Goal: Information Seeking & Learning: Learn about a topic

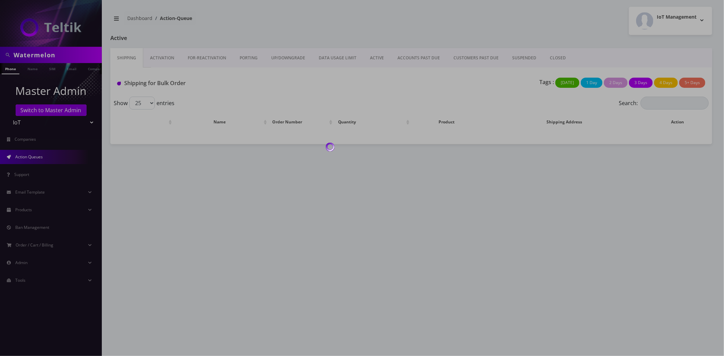
click at [60, 55] on div at bounding box center [362, 178] width 724 height 356
click at [50, 56] on div at bounding box center [362, 178] width 724 height 356
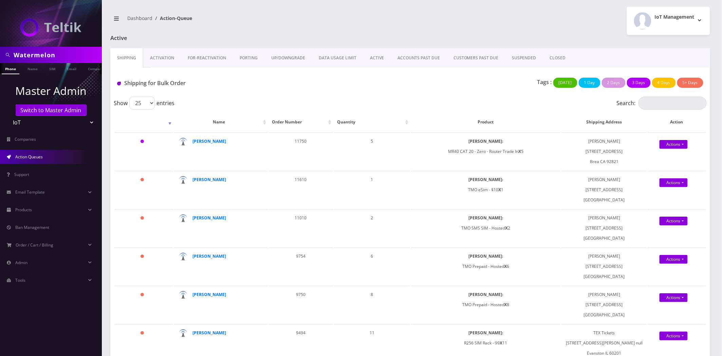
click at [36, 55] on input "Watermelon" at bounding box center [57, 55] width 87 height 13
type input "greg"
click at [31, 66] on link "Name" at bounding box center [32, 68] width 17 height 11
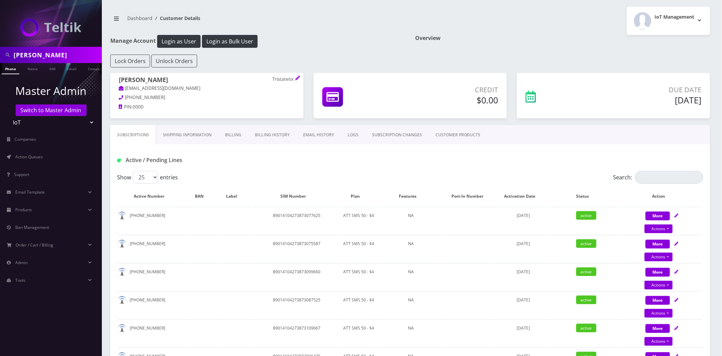
click at [361, 195] on th "Plan" at bounding box center [359, 197] width 34 height 20
click at [357, 197] on th "Plan" at bounding box center [359, 197] width 34 height 20
click at [273, 138] on link "Billing History" at bounding box center [272, 135] width 48 height 20
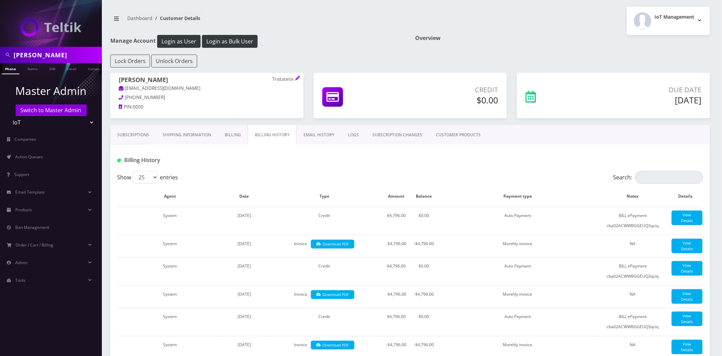
click at [22, 55] on input "greg" at bounding box center [57, 55] width 87 height 13
type input "intune"
click at [85, 69] on link "Company" at bounding box center [96, 68] width 23 height 11
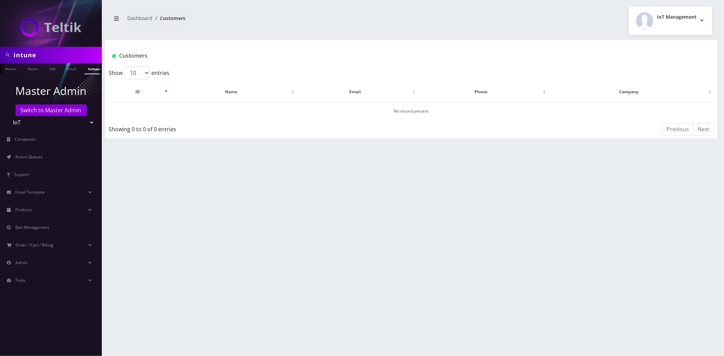
scroll to position [0, 3]
click at [16, 52] on input "intune" at bounding box center [57, 55] width 87 height 13
click at [18, 53] on input "intune" at bounding box center [57, 55] width 87 height 13
type input "in tune"
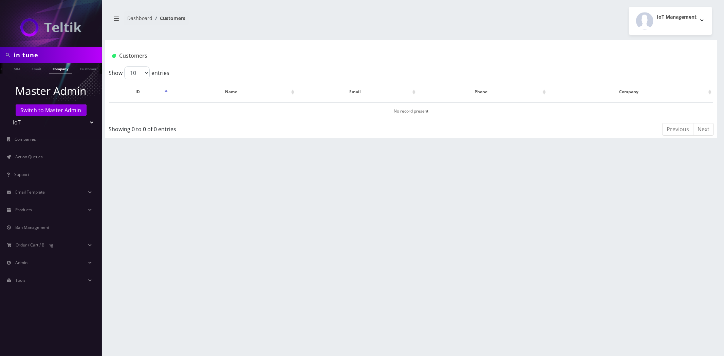
click at [52, 69] on link "Company" at bounding box center [60, 68] width 23 height 11
click at [21, 53] on input "in tune" at bounding box center [57, 55] width 87 height 13
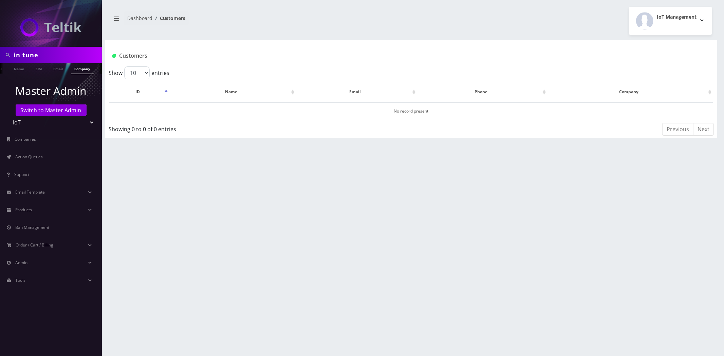
click at [21, 54] on input "in tune" at bounding box center [57, 55] width 87 height 13
type input "intune"
click at [79, 70] on link "Company" at bounding box center [82, 68] width 23 height 11
click at [80, 54] on input "intune" at bounding box center [57, 55] width 87 height 13
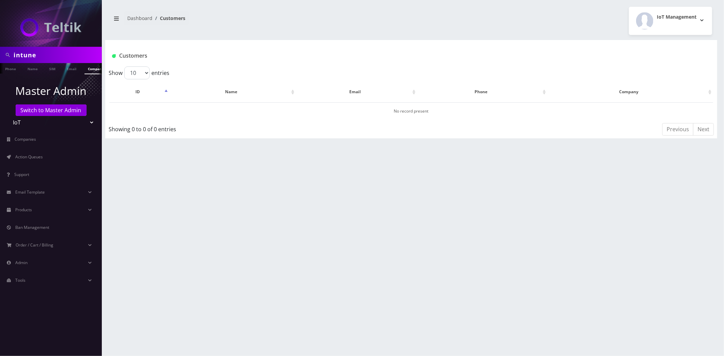
click at [79, 54] on input "intune" at bounding box center [57, 55] width 87 height 13
type input "JT Tickets"
click at [92, 67] on link "Company" at bounding box center [96, 68] width 23 height 11
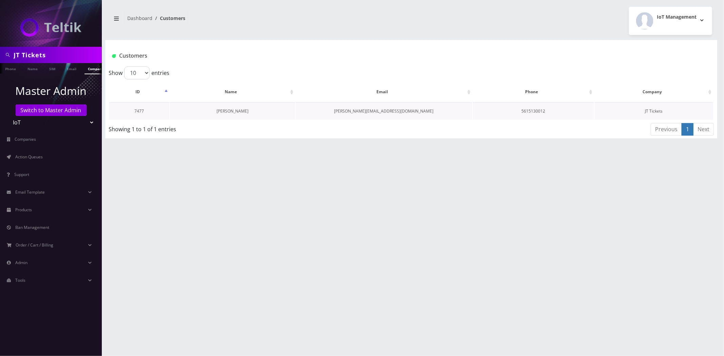
click at [227, 109] on link "[PERSON_NAME]" at bounding box center [233, 111] width 32 height 6
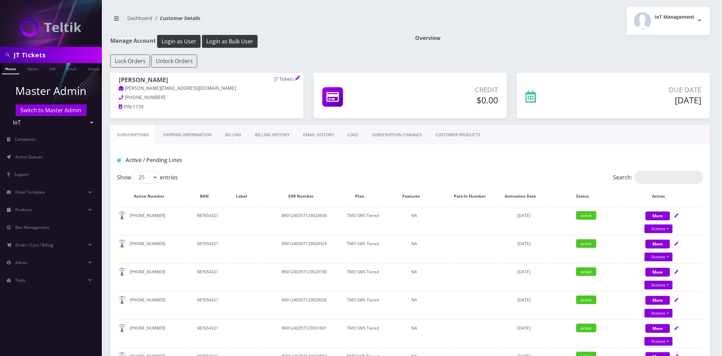
click at [360, 195] on th "Plan" at bounding box center [363, 197] width 32 height 20
click at [362, 197] on th "Plan" at bounding box center [363, 197] width 32 height 20
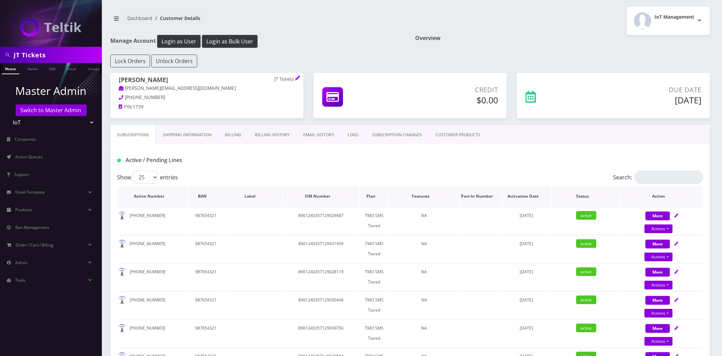
click at [341, 199] on th "SIM Number" at bounding box center [321, 197] width 76 height 20
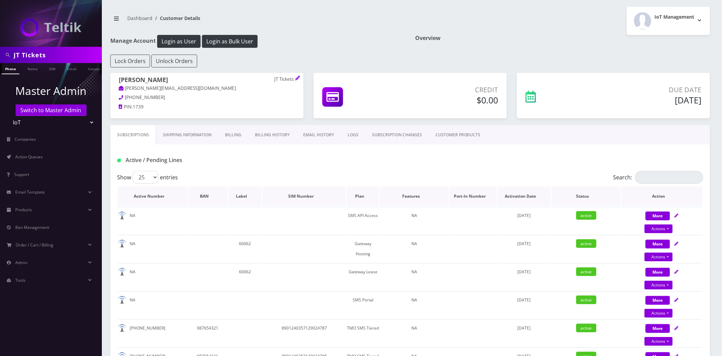
click at [357, 194] on th "Plan" at bounding box center [363, 197] width 32 height 20
click at [358, 195] on th "Plan" at bounding box center [363, 197] width 32 height 20
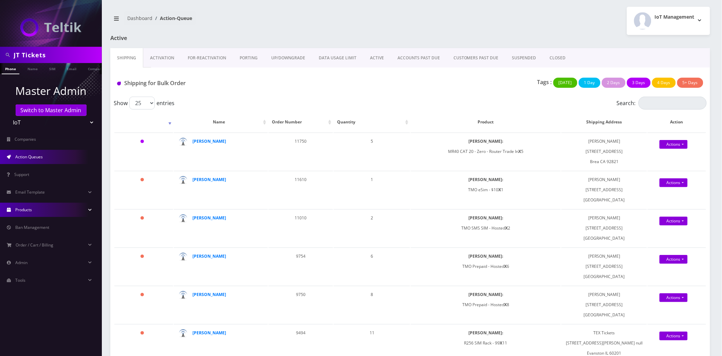
click at [37, 204] on link "Products" at bounding box center [51, 210] width 102 height 14
click at [67, 55] on input "JT Tickets" at bounding box center [57, 55] width 87 height 13
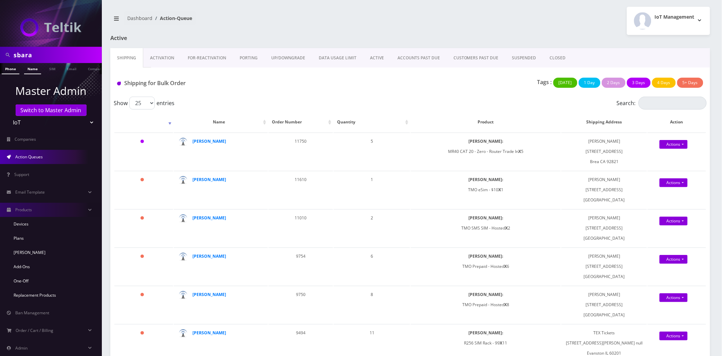
type input "sbara"
click at [28, 74] on link "Name" at bounding box center [32, 68] width 17 height 11
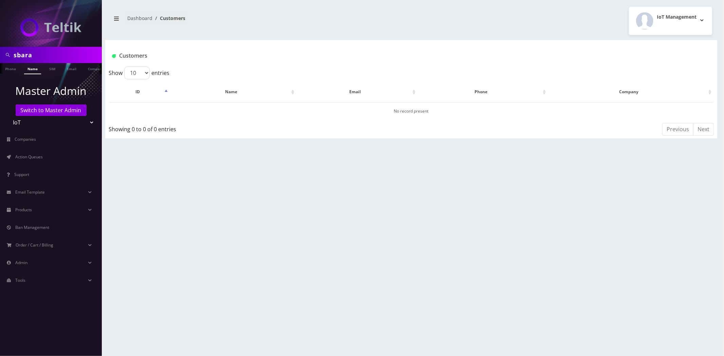
click at [23, 55] on input "sbara" at bounding box center [57, 55] width 87 height 13
click at [70, 58] on input "greg" at bounding box center [57, 55] width 87 height 13
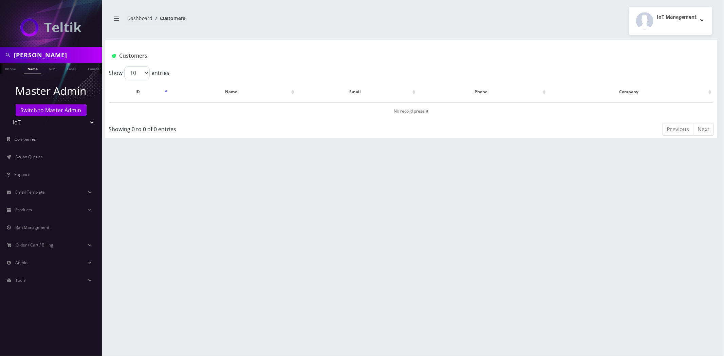
click at [63, 60] on input "greg" at bounding box center [57, 55] width 87 height 13
type input "[PERSON_NAME]"
click at [36, 74] on ul "Master Admin Switch to Master Admin Teltik Production My Link Mobile VennMobile…" at bounding box center [51, 185] width 102 height 222
click at [33, 70] on link "Name" at bounding box center [32, 68] width 17 height 11
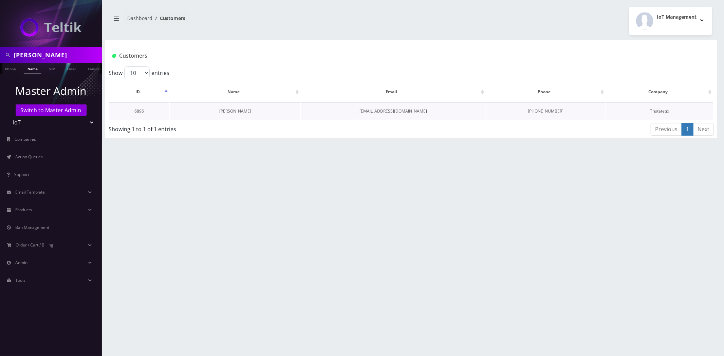
click at [243, 110] on link "[PERSON_NAME]" at bounding box center [235, 111] width 32 height 6
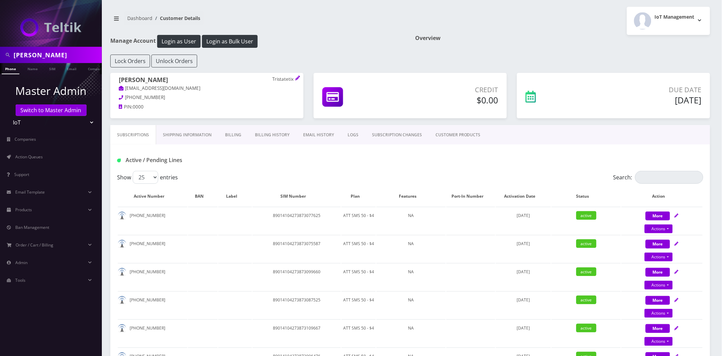
click at [279, 79] on p "Tristatetix" at bounding box center [283, 79] width 23 height 6
copy p "Tristatetix"
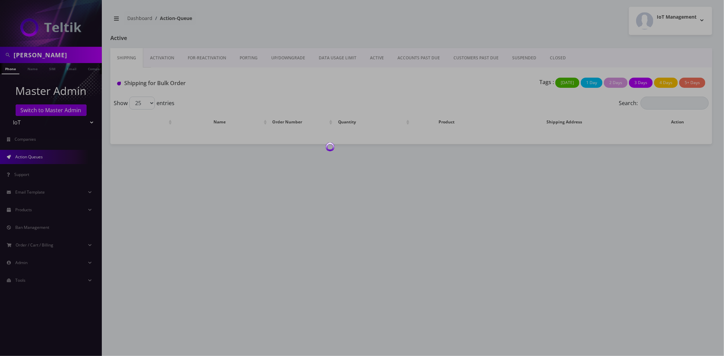
click at [45, 53] on div at bounding box center [362, 178] width 724 height 356
click at [43, 55] on div at bounding box center [362, 178] width 724 height 356
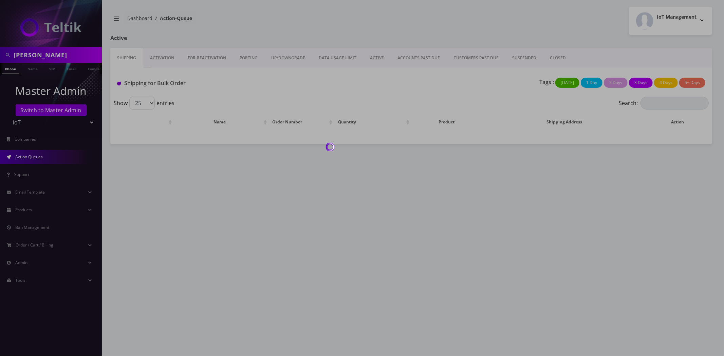
click at [43, 55] on div at bounding box center [362, 178] width 724 height 356
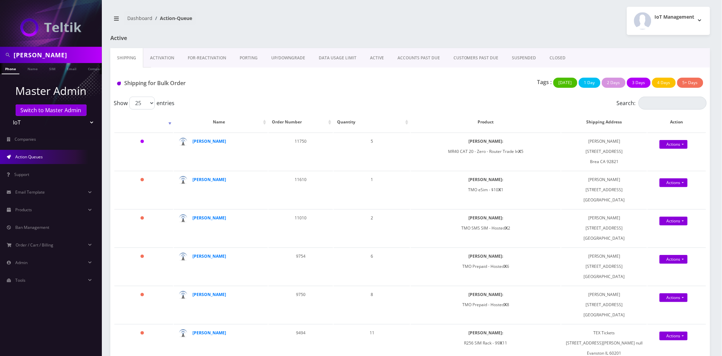
click at [43, 55] on input "gregory" at bounding box center [57, 55] width 87 height 13
paste input "[EMAIL_ADDRESS][DOMAIN_NAME]"
type input "viburnumsplit@gmail.com"
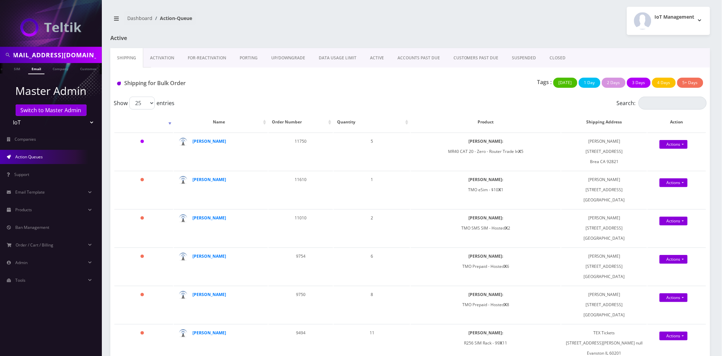
click at [36, 69] on link "Email" at bounding box center [36, 68] width 16 height 11
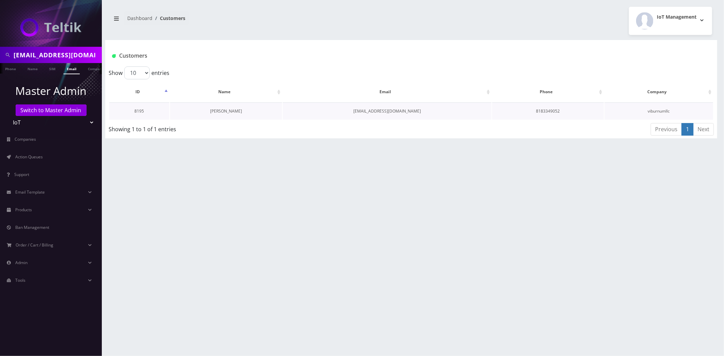
click at [218, 111] on link "[PERSON_NAME]" at bounding box center [226, 111] width 32 height 6
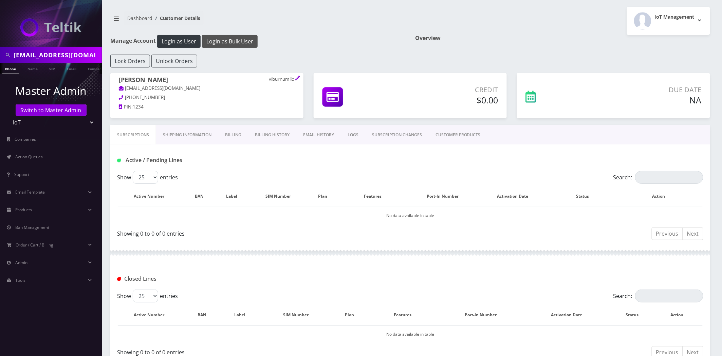
click at [244, 45] on button "Login as Bulk User" at bounding box center [230, 41] width 56 height 13
click at [37, 209] on link "Products" at bounding box center [51, 210] width 102 height 14
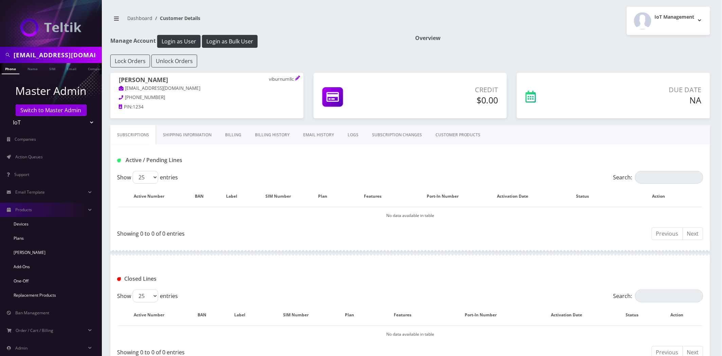
click at [453, 133] on link "CUSTOMER PRODUCTS" at bounding box center [458, 135] width 59 height 20
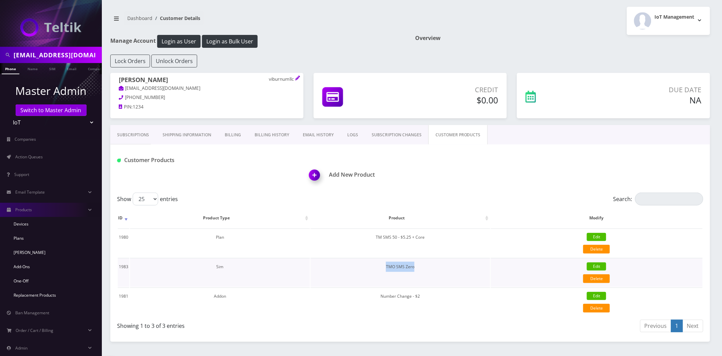
drag, startPoint x: 419, startPoint y: 266, endPoint x: 381, endPoint y: 263, distance: 38.5
click at [379, 265] on td "TMO SMS Zero" at bounding box center [401, 272] width 180 height 29
copy td "TMO SMS Zero"
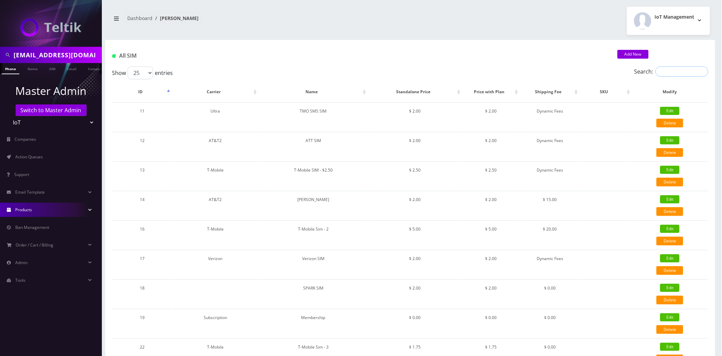
click at [669, 73] on input "Search:" at bounding box center [682, 72] width 53 height 10
click at [682, 77] on div "Search:" at bounding box center [633, 73] width 149 height 13
click at [680, 71] on input "Search:" at bounding box center [682, 72] width 53 height 10
paste input "TMO SMS Zero"
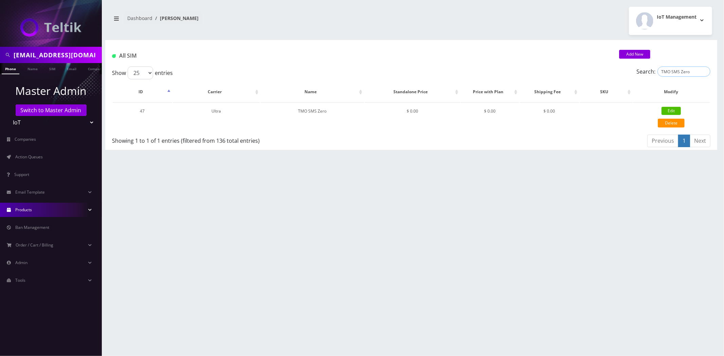
click at [681, 72] on input "TMO SMS Zero" at bounding box center [684, 72] width 53 height 10
paste input "144"
click at [674, 72] on input "144" at bounding box center [684, 72] width 53 height 10
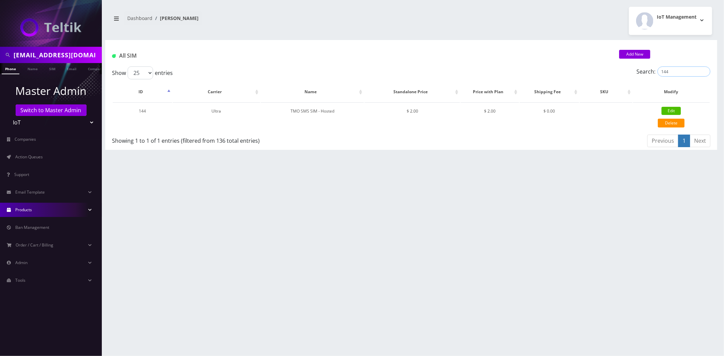
click at [674, 72] on input "144" at bounding box center [684, 72] width 53 height 10
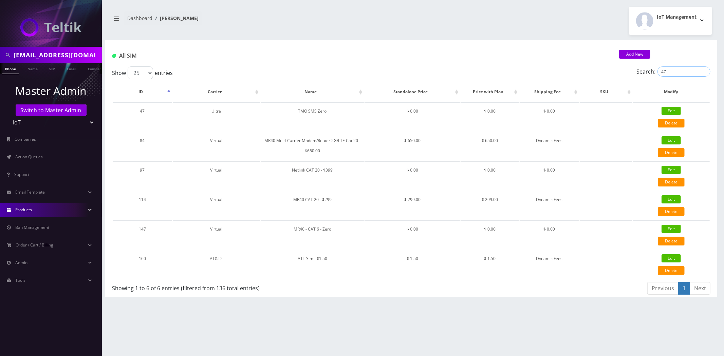
type input "47"
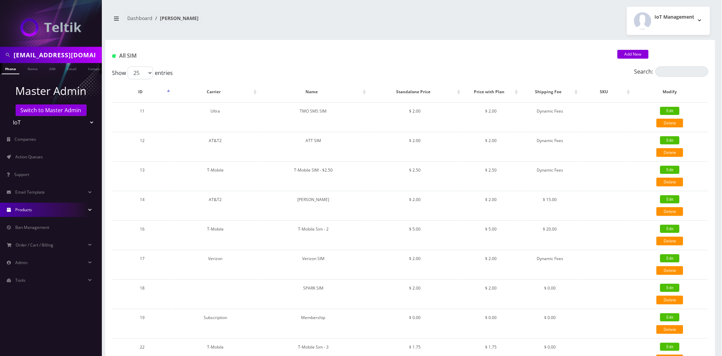
click at [36, 60] on input "[EMAIL_ADDRESS][DOMAIN_NAME]" at bounding box center [57, 55] width 87 height 13
type input "[PERSON_NAME]"
click at [26, 74] on link "Name" at bounding box center [32, 68] width 17 height 11
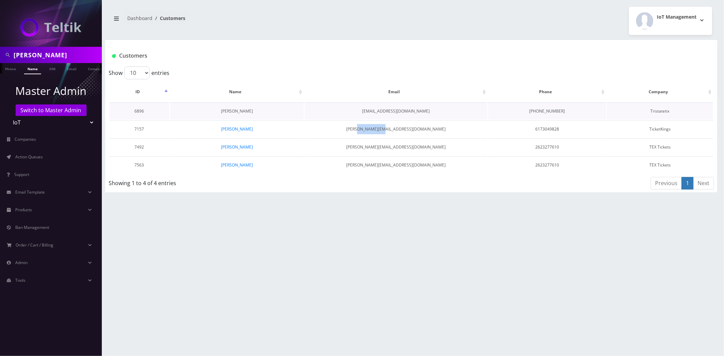
click at [235, 113] on link "[PERSON_NAME]" at bounding box center [237, 111] width 32 height 6
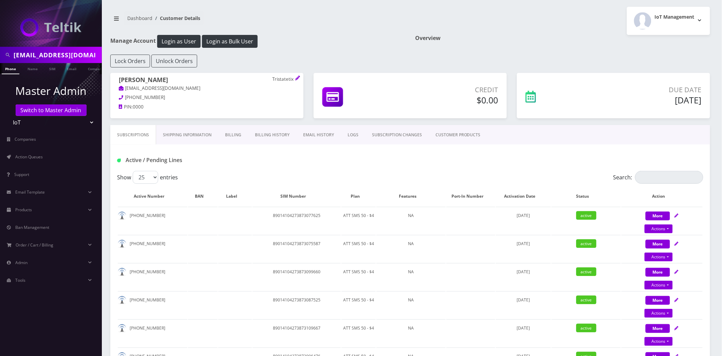
click at [358, 192] on th "Plan" at bounding box center [359, 197] width 34 height 20
click at [359, 196] on th "Plan" at bounding box center [359, 197] width 34 height 20
click at [206, 121] on div "Gregory Sbarra Tristatetix gregsbarra@gmail.com 646-996-9369 PIN: 0000" at bounding box center [206, 99] width 203 height 52
click at [46, 60] on input "viburnumsplit@gmail.com" at bounding box center [57, 55] width 87 height 13
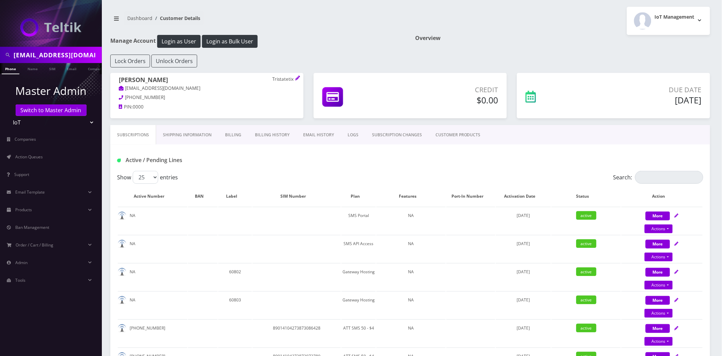
click at [46, 60] on input "viburnumsplit@gmail.com" at bounding box center [57, 55] width 87 height 13
paste input "2804459593"
type input "2804459593"
click at [12, 73] on link "Phone" at bounding box center [11, 68] width 18 height 11
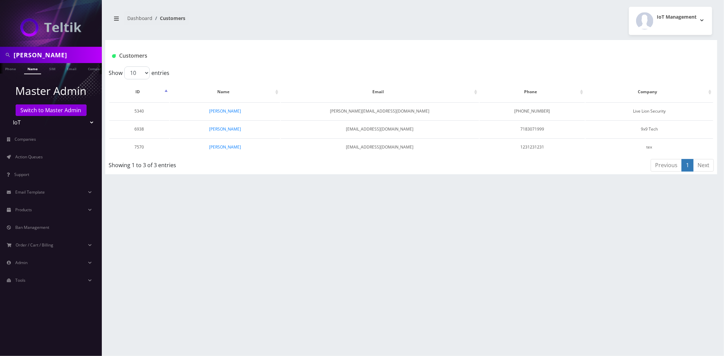
click at [55, 56] on input "simon" at bounding box center [57, 55] width 87 height 13
type input "let's go tickets"
click at [91, 67] on link "Company" at bounding box center [96, 68] width 23 height 11
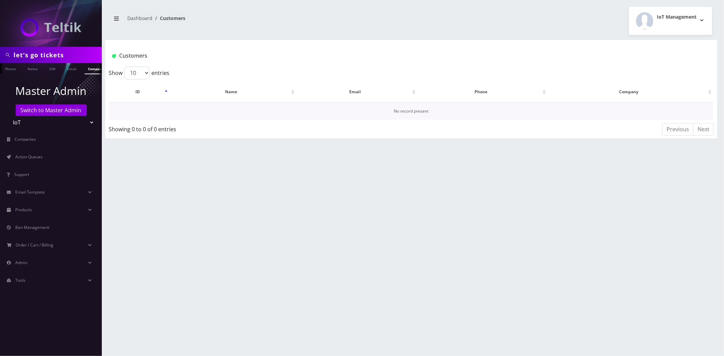
scroll to position [0, 3]
click at [25, 70] on link "Name" at bounding box center [29, 68] width 17 height 11
click at [87, 69] on link "Company" at bounding box center [96, 68] width 23 height 11
click at [57, 55] on input "let's go tickets" at bounding box center [57, 55] width 87 height 13
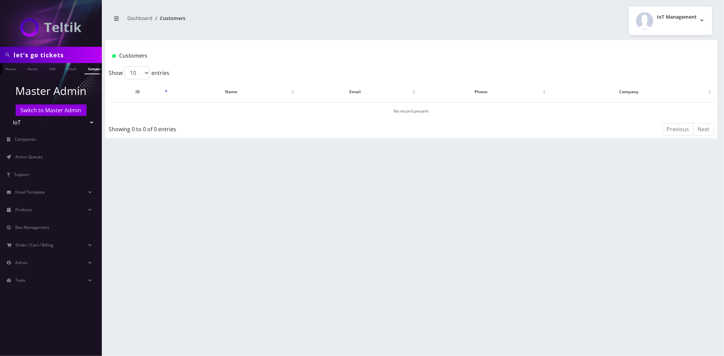
click at [57, 55] on input "let's go tickets" at bounding box center [57, 55] width 87 height 13
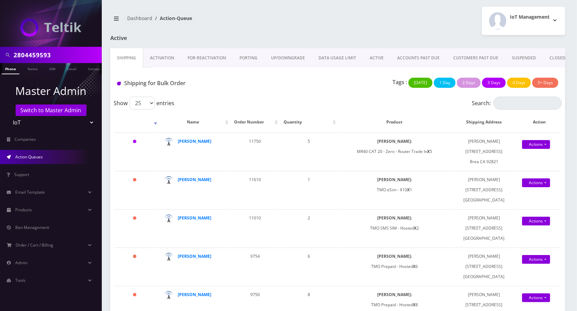
click at [62, 56] on input "2804459593" at bounding box center [57, 55] width 87 height 13
paste input "7551"
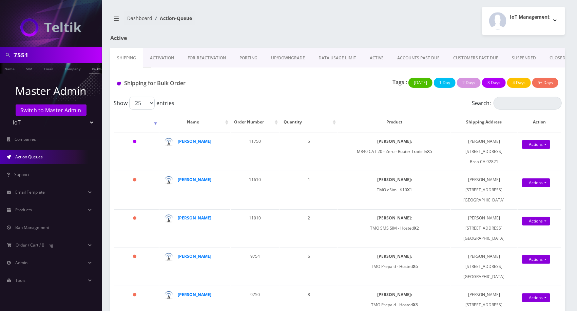
type input "7551"
click at [90, 69] on link "Customer" at bounding box center [100, 68] width 23 height 11
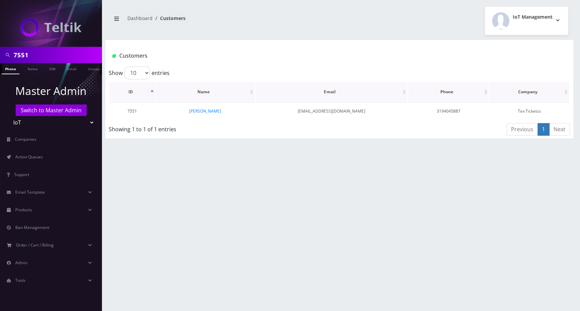
scroll to position [0, 3]
click at [201, 111] on link "[PERSON_NAME]" at bounding box center [205, 111] width 32 height 6
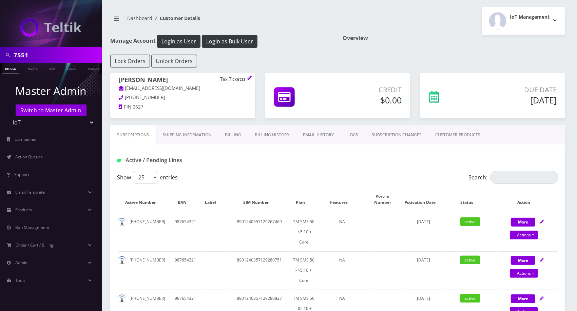
click at [231, 31] on div "Dashboard Customer Details IoT Management Logout" at bounding box center [337, 21] width 465 height 28
click at [235, 41] on button "Login as Bulk User" at bounding box center [230, 41] width 56 height 13
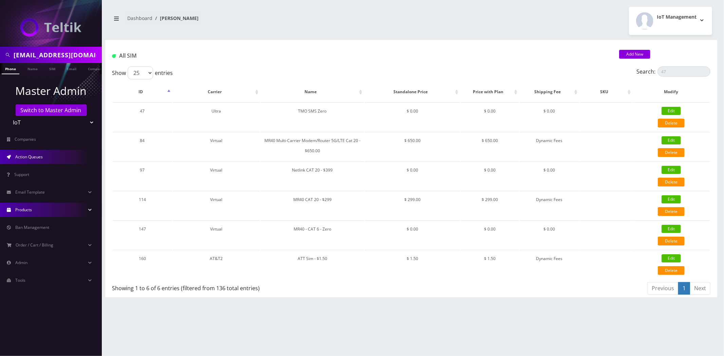
click at [32, 154] on span "Action Queues" at bounding box center [28, 157] width 27 height 6
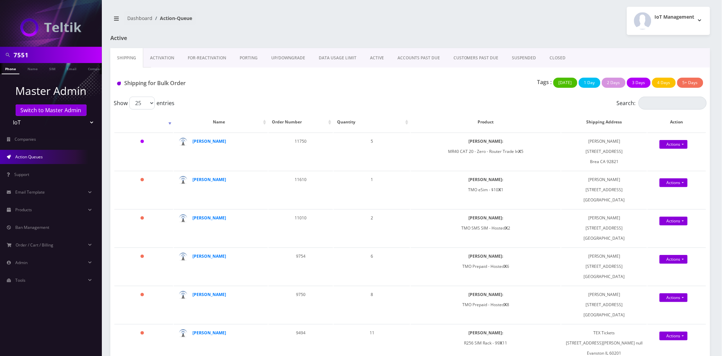
click at [158, 57] on link "Activation" at bounding box center [162, 58] width 38 height 20
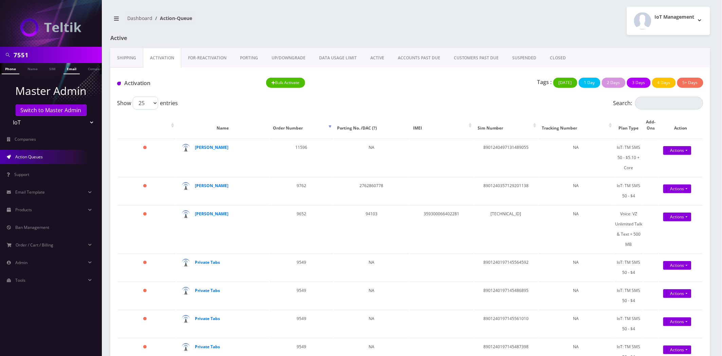
scroll to position [0, 3]
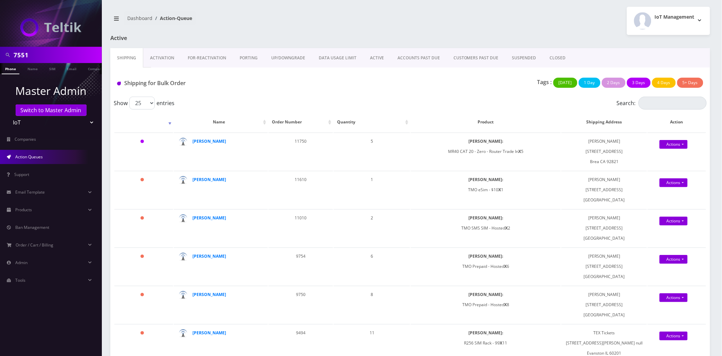
click at [52, 52] on input "7551" at bounding box center [57, 55] width 87 height 13
paste input "4429550909"
type input "4429550909"
click at [14, 71] on link "Phone" at bounding box center [11, 68] width 18 height 11
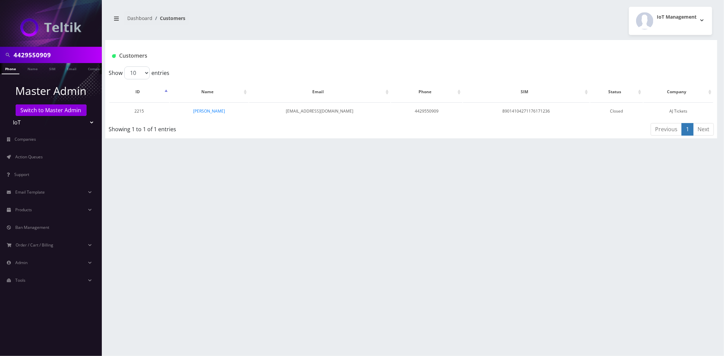
click at [571, 263] on div "4429550909 Phone Name SIM Email Company Customer Dashboard Customers IoT Manage…" at bounding box center [411, 178] width 626 height 356
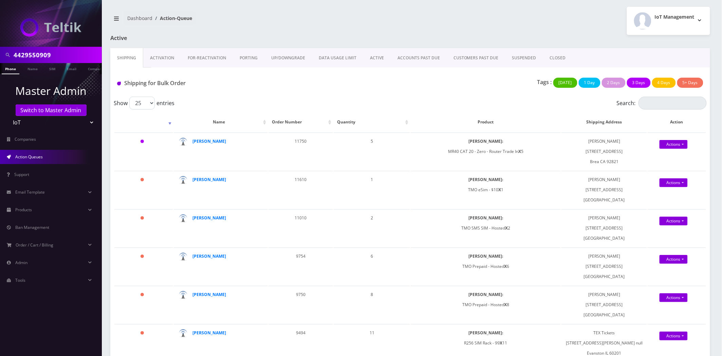
click at [48, 55] on input "4429550909" at bounding box center [57, 55] width 87 height 13
paste input "89014104271176171236"
type input "89014104271176171236"
click at [48, 66] on link "SIM" at bounding box center [52, 68] width 13 height 11
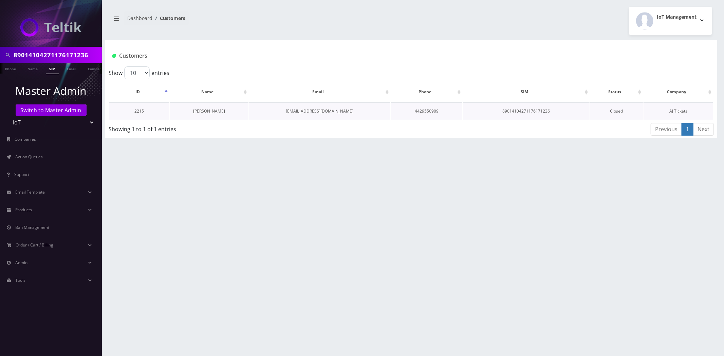
click at [214, 113] on link "[PERSON_NAME]" at bounding box center [210, 111] width 32 height 6
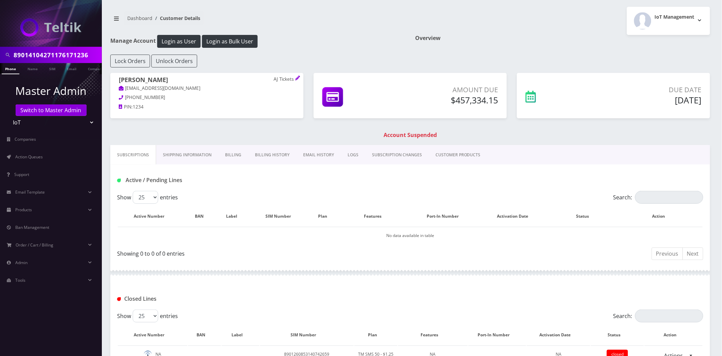
click at [41, 55] on input "89014104271176171236" at bounding box center [57, 55] width 87 height 13
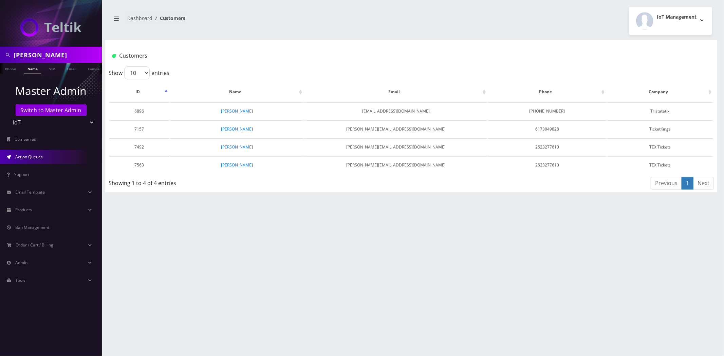
click at [32, 151] on link "Action Queues" at bounding box center [51, 157] width 102 height 14
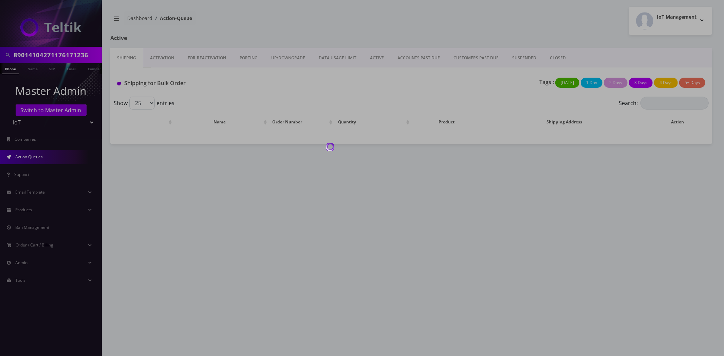
click at [163, 61] on div at bounding box center [362, 178] width 724 height 356
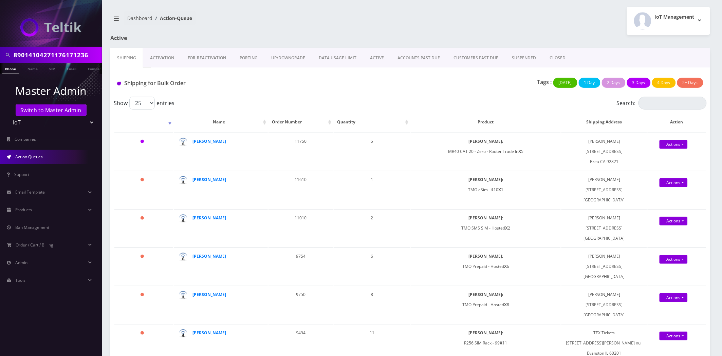
click at [163, 61] on link "Activation" at bounding box center [162, 58] width 38 height 20
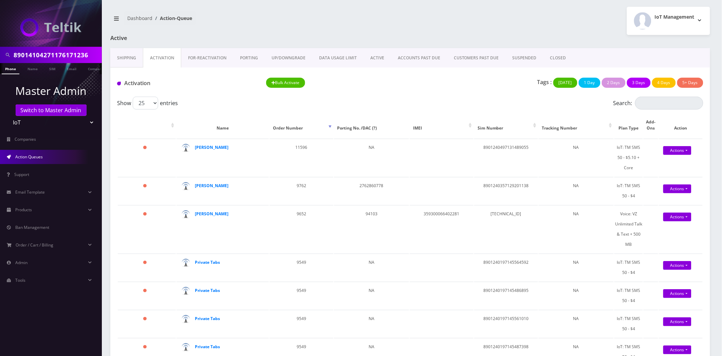
click at [392, 56] on link "ACCOUNTS PAST DUE" at bounding box center [419, 58] width 56 height 20
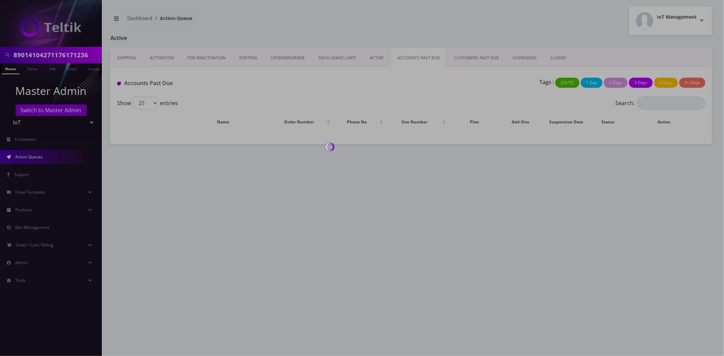
click at [378, 56] on div at bounding box center [362, 178] width 724 height 356
click at [371, 65] on div at bounding box center [362, 178] width 724 height 356
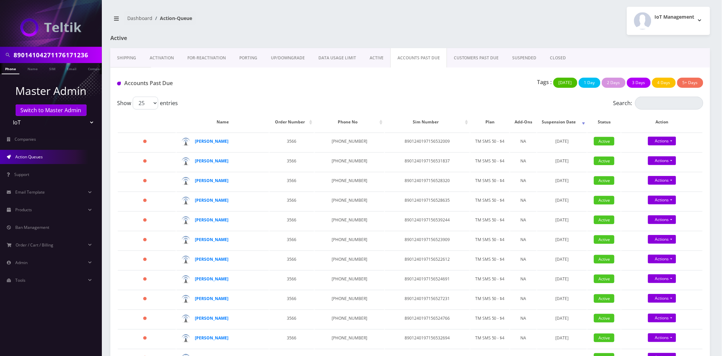
click at [371, 59] on link "ACTIVE" at bounding box center [376, 58] width 27 height 20
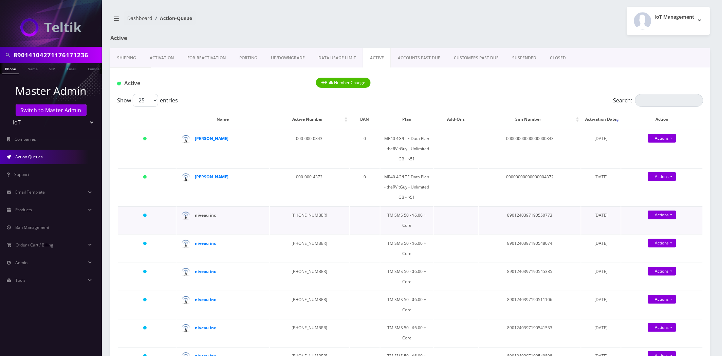
click at [206, 213] on strong "niveau inc" at bounding box center [205, 216] width 21 height 6
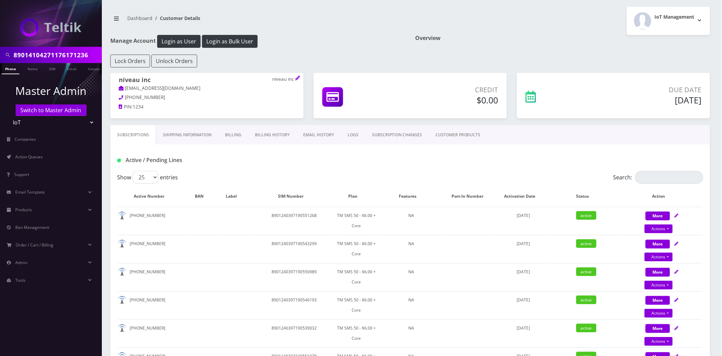
drag, startPoint x: 197, startPoint y: 136, endPoint x: 202, endPoint y: 138, distance: 5.2
click at [197, 136] on link "Shipping Information" at bounding box center [187, 135] width 62 height 20
